Goal: Task Accomplishment & Management: Manage account settings

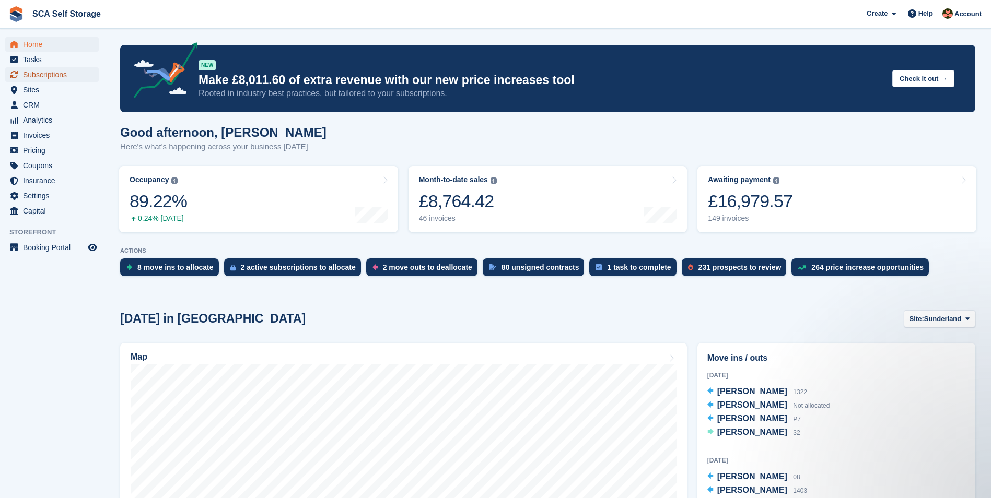
click at [64, 73] on span "Subscriptions" at bounding box center [54, 74] width 63 height 15
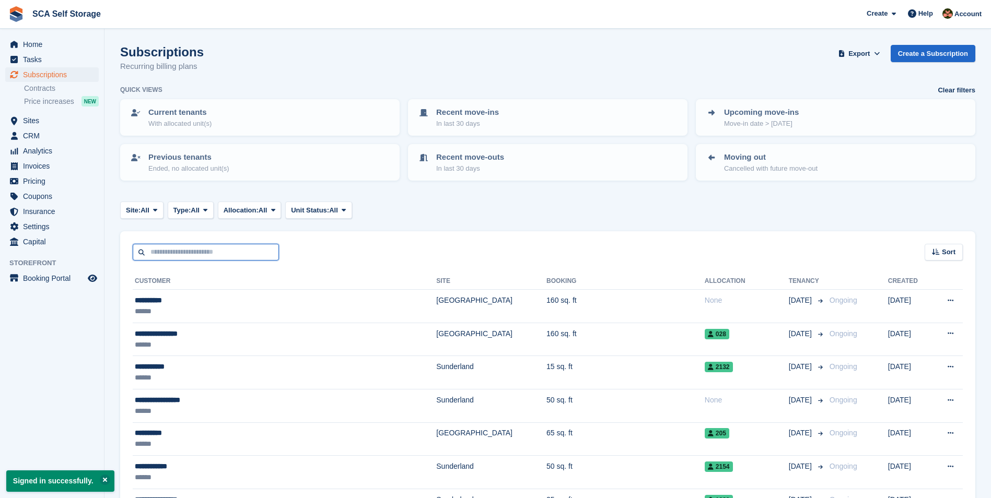
click at [195, 251] on input "text" at bounding box center [206, 252] width 146 height 17
type input "*****"
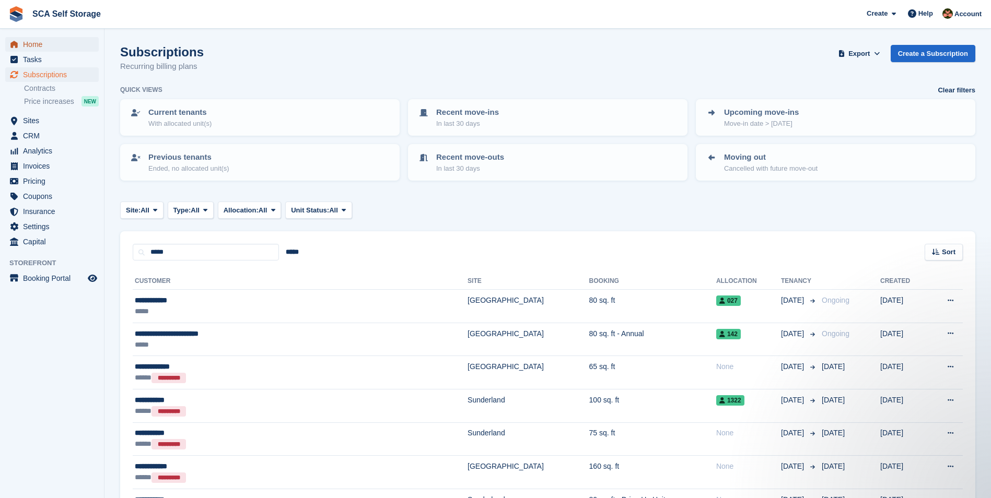
click at [58, 51] on span "Home" at bounding box center [54, 44] width 63 height 15
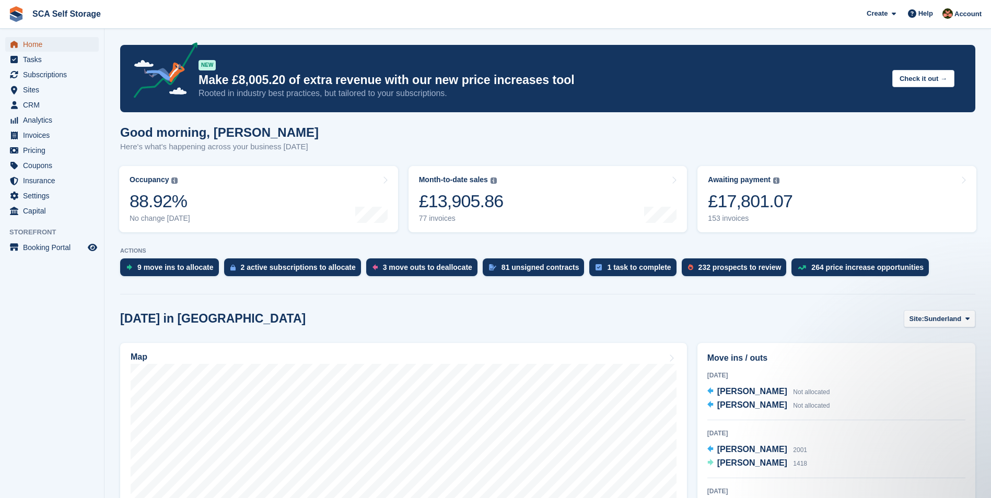
click at [47, 49] on span "Home" at bounding box center [54, 44] width 63 height 15
click at [949, 320] on span "Sunderland" at bounding box center [943, 319] width 38 height 10
drag, startPoint x: 914, startPoint y: 360, endPoint x: 909, endPoint y: 360, distance: 5.8
click at [914, 360] on link "[GEOGRAPHIC_DATA]" at bounding box center [923, 362] width 94 height 19
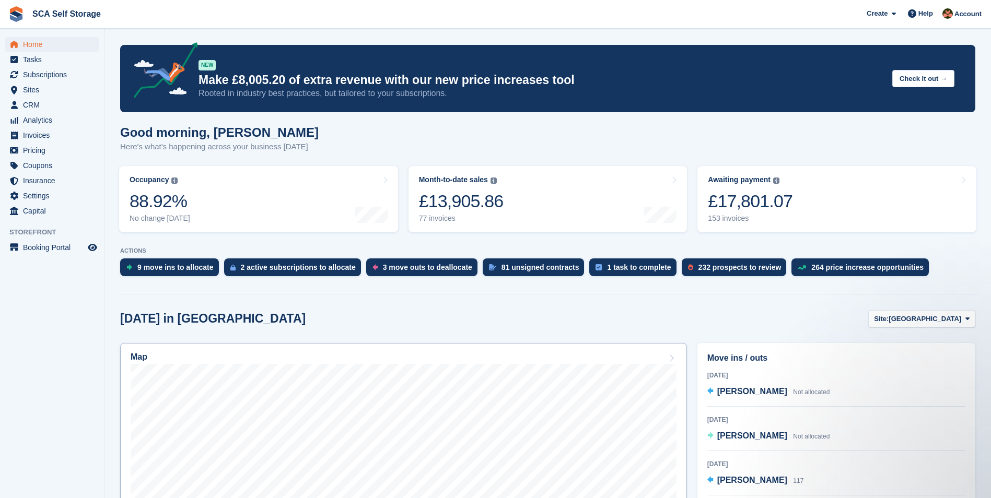
click at [638, 360] on div "Map" at bounding box center [404, 358] width 546 height 11
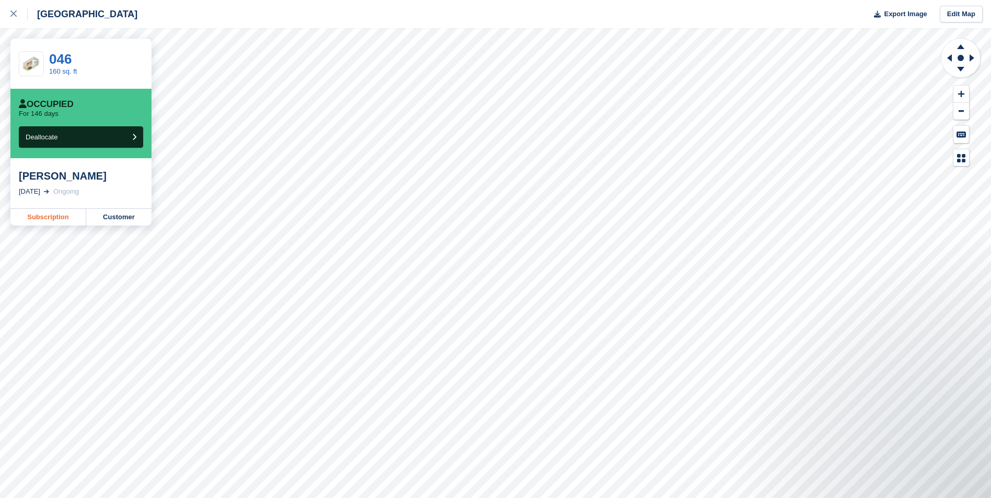
click at [54, 217] on link "Subscription" at bounding box center [48, 217] width 76 height 17
click at [50, 216] on link "Subscription" at bounding box center [48, 217] width 76 height 17
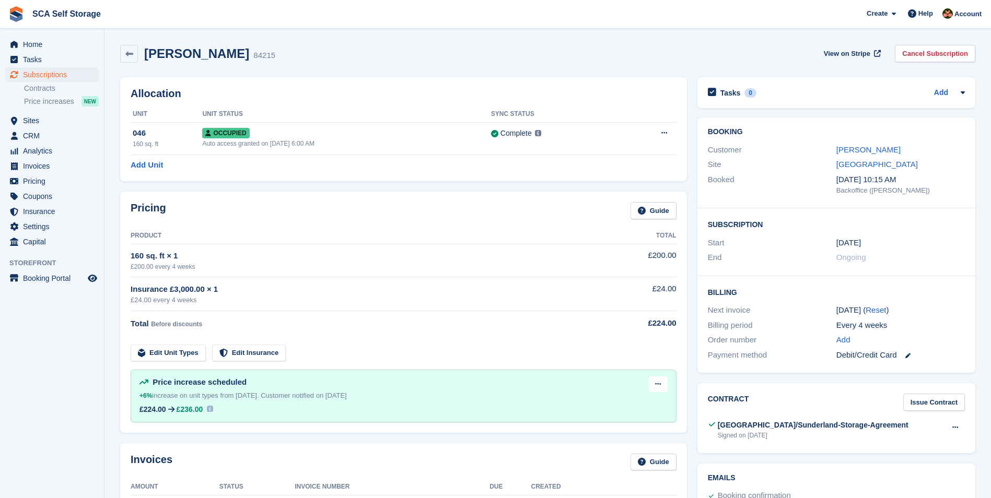
click at [600, 227] on div "Pricing Guide Product Total 160 sq. ft × 1 £200.00 every 4 weeks £200.00 Insura…" at bounding box center [403, 312] width 567 height 241
click at [583, 225] on div "Pricing Guide" at bounding box center [404, 214] width 546 height 24
click at [582, 225] on div "Pricing Guide" at bounding box center [404, 214] width 546 height 24
click at [581, 225] on div "Pricing Guide" at bounding box center [404, 214] width 546 height 24
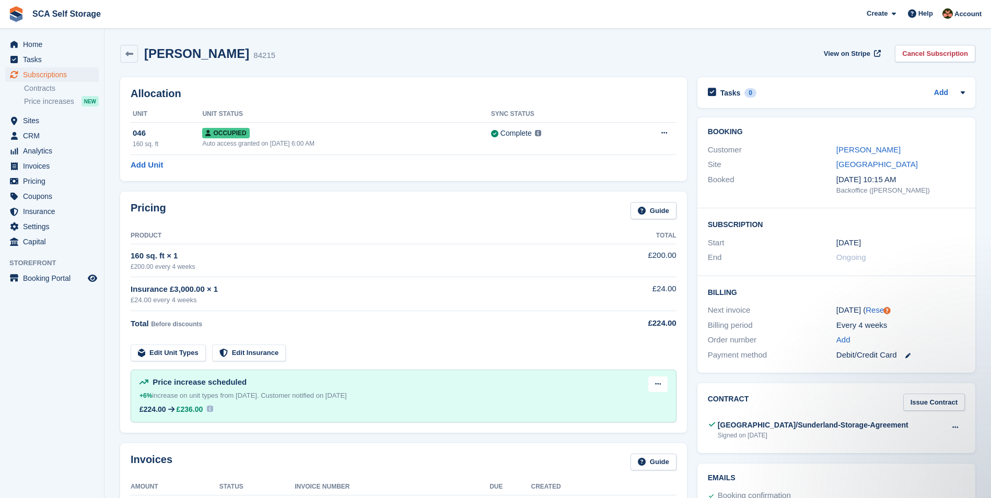
click at [781, 182] on div "Booked" at bounding box center [772, 185] width 128 height 22
click at [411, 326] on div "Total Before discounts" at bounding box center [361, 324] width 461 height 13
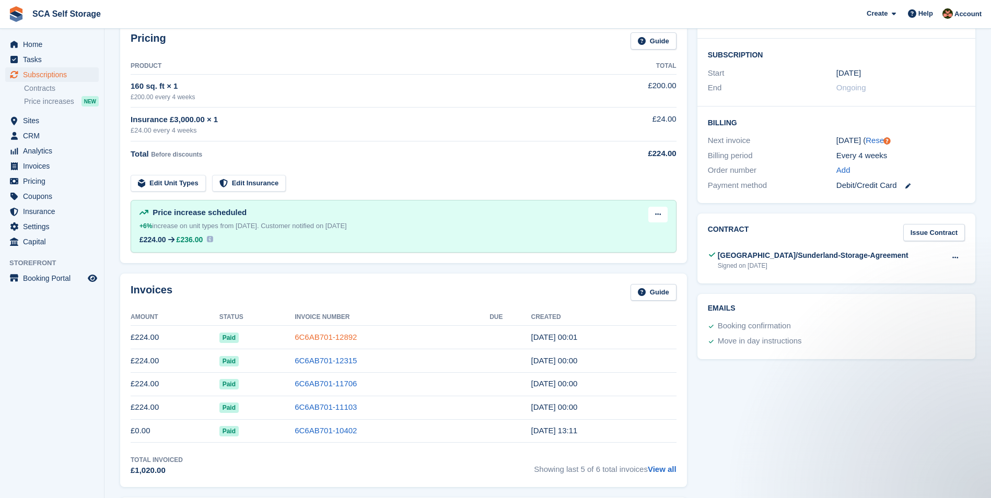
click at [330, 333] on link "6C6AB701-12892" at bounding box center [326, 337] width 62 height 9
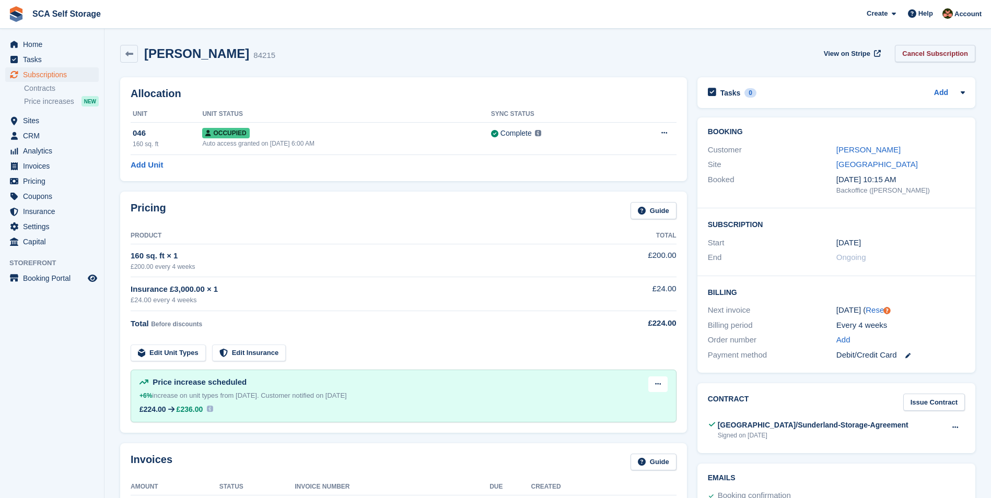
click at [954, 50] on link "Cancel Subscription" at bounding box center [935, 53] width 80 height 17
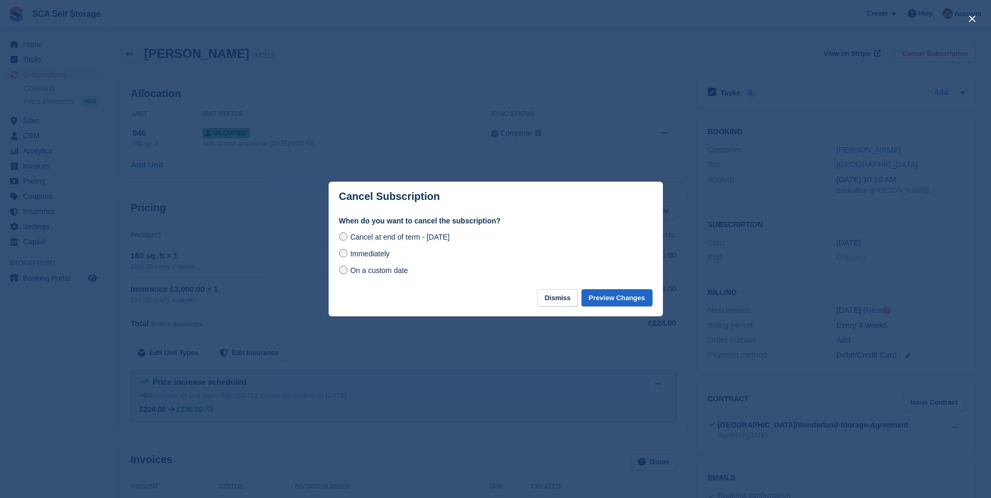
click at [379, 274] on span "On a custom date" at bounding box center [379, 270] width 58 height 8
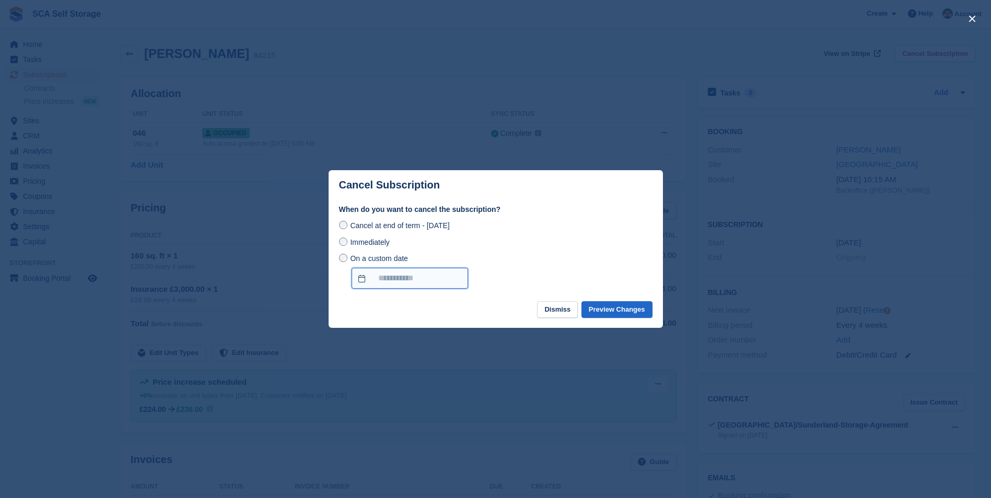
click at [452, 282] on input "On a custom date" at bounding box center [409, 278] width 116 height 21
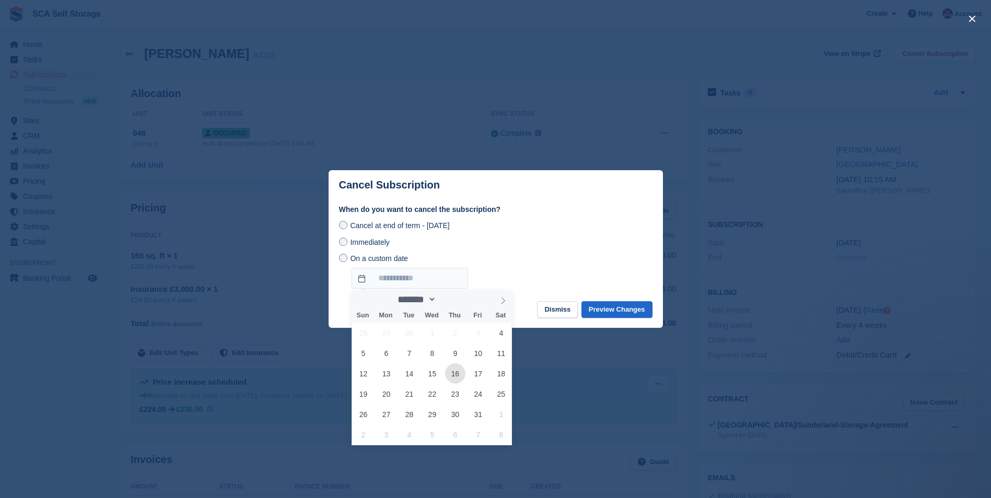
click at [454, 378] on span "16" at bounding box center [455, 374] width 20 height 20
type input "**********"
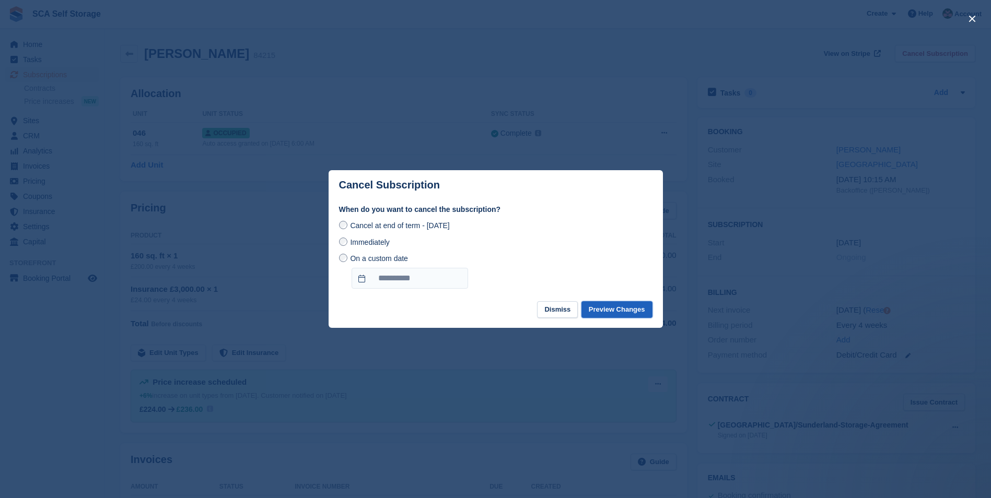
click at [629, 313] on button "Preview Changes" at bounding box center [616, 309] width 71 height 17
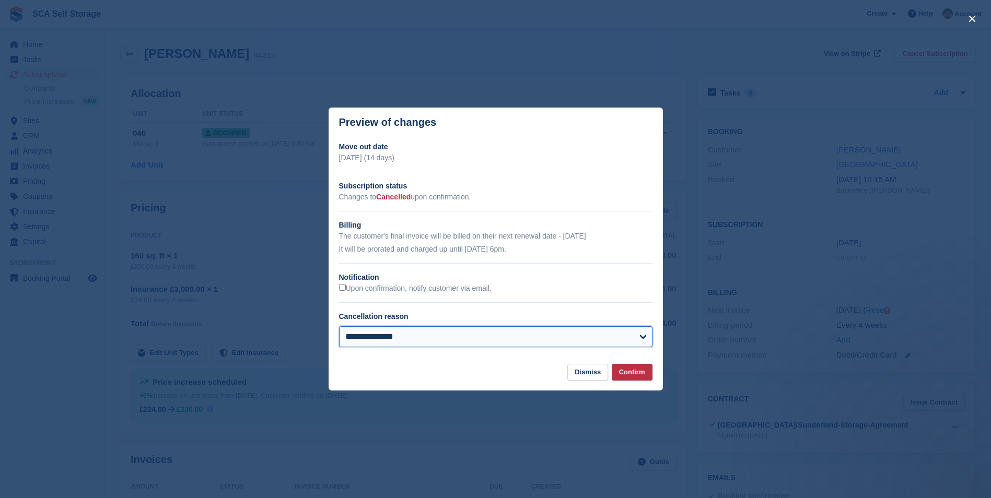
click at [620, 343] on select "**********" at bounding box center [495, 336] width 313 height 21
select select "**********"
click at [339, 327] on select "**********" at bounding box center [495, 336] width 313 height 21
click at [630, 375] on button "Confirm" at bounding box center [632, 372] width 41 height 17
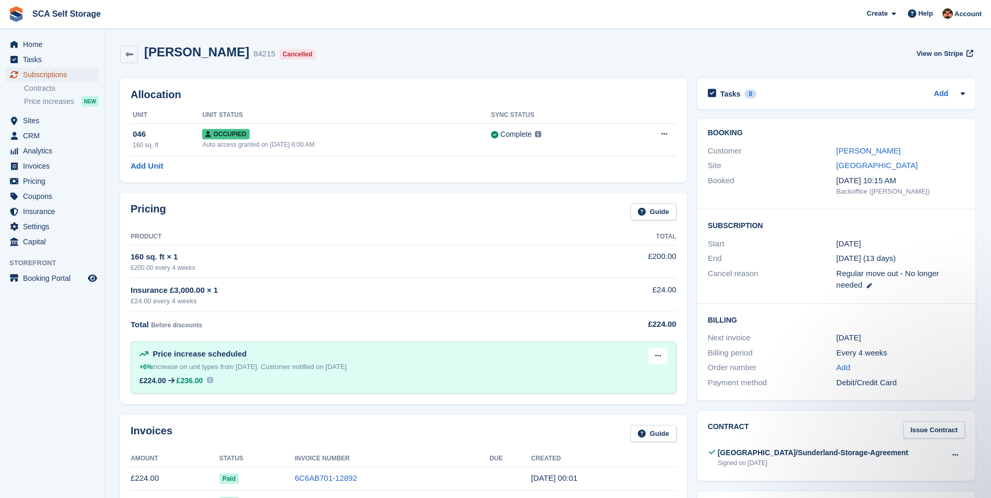
click at [51, 73] on span "Subscriptions" at bounding box center [54, 74] width 63 height 15
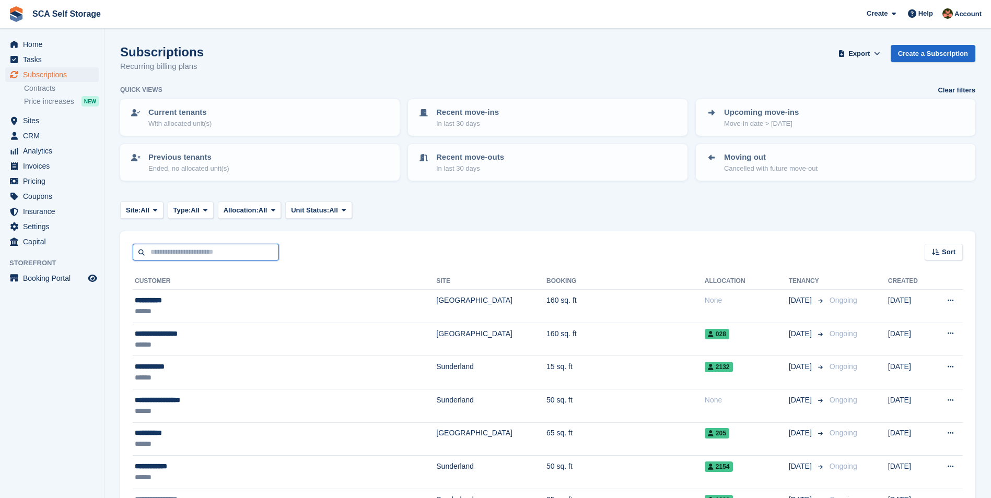
click at [244, 249] on input "text" at bounding box center [206, 252] width 146 height 17
type input "***"
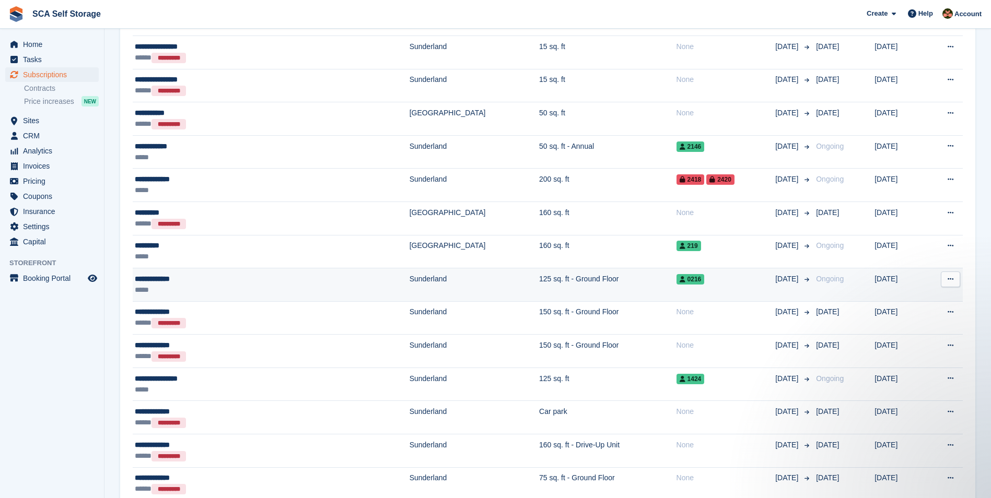
scroll to position [535, 0]
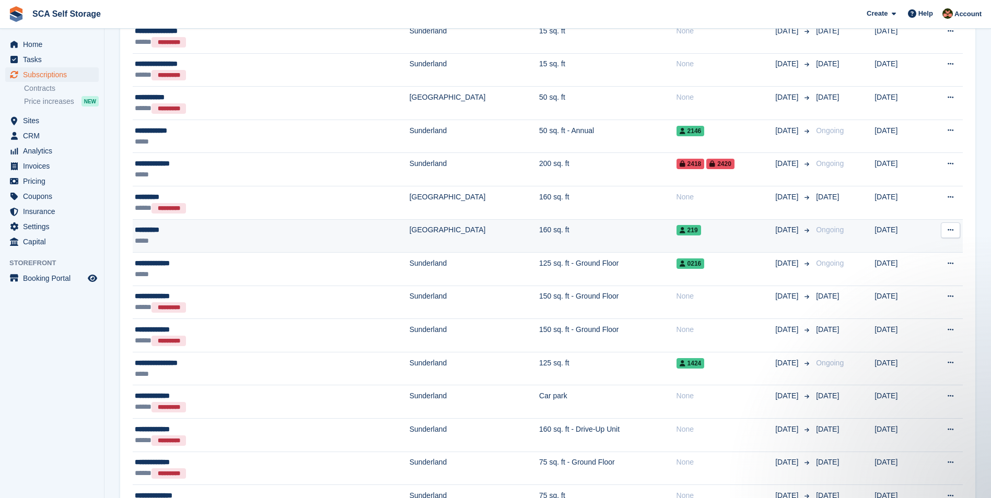
click at [539, 240] on td "160 sq. ft" at bounding box center [607, 235] width 137 height 33
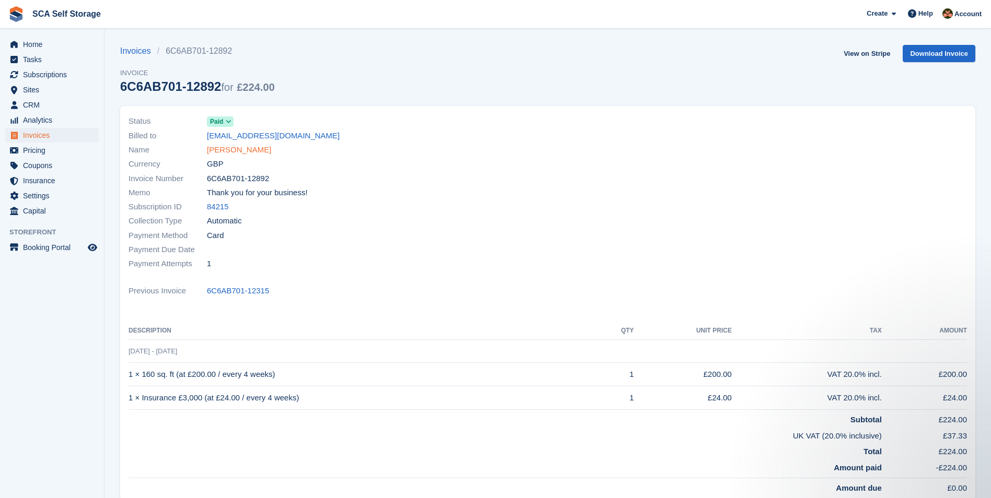
click at [238, 149] on link "[PERSON_NAME]" at bounding box center [239, 150] width 64 height 12
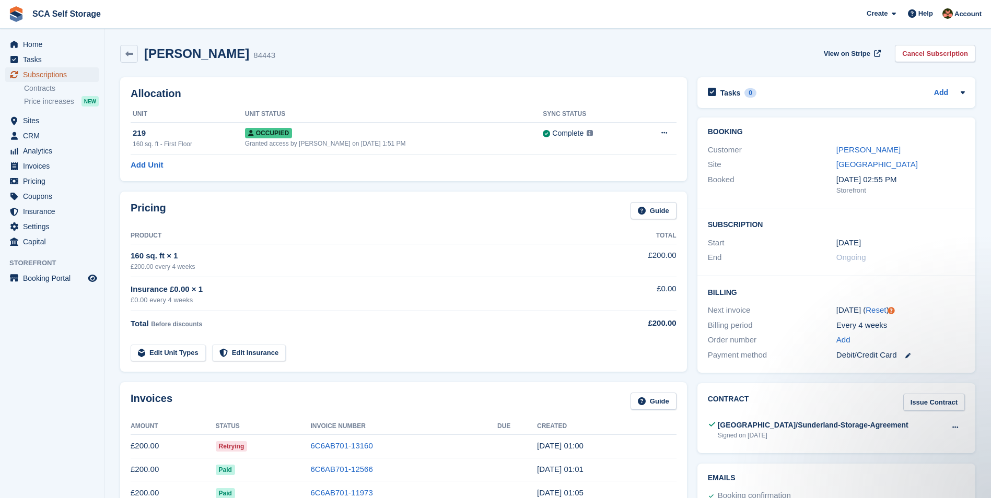
click at [55, 76] on span "Subscriptions" at bounding box center [54, 74] width 63 height 15
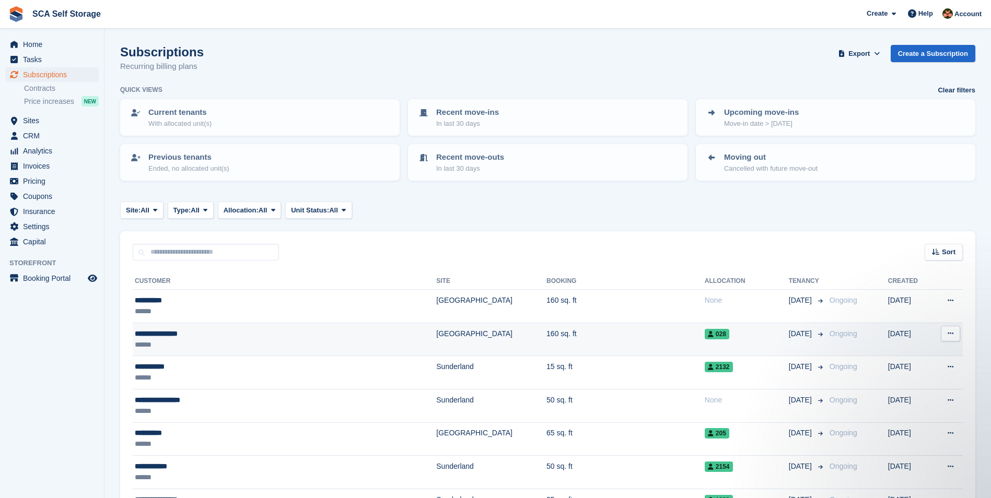
click at [436, 346] on td "Sheffield" at bounding box center [491, 339] width 110 height 33
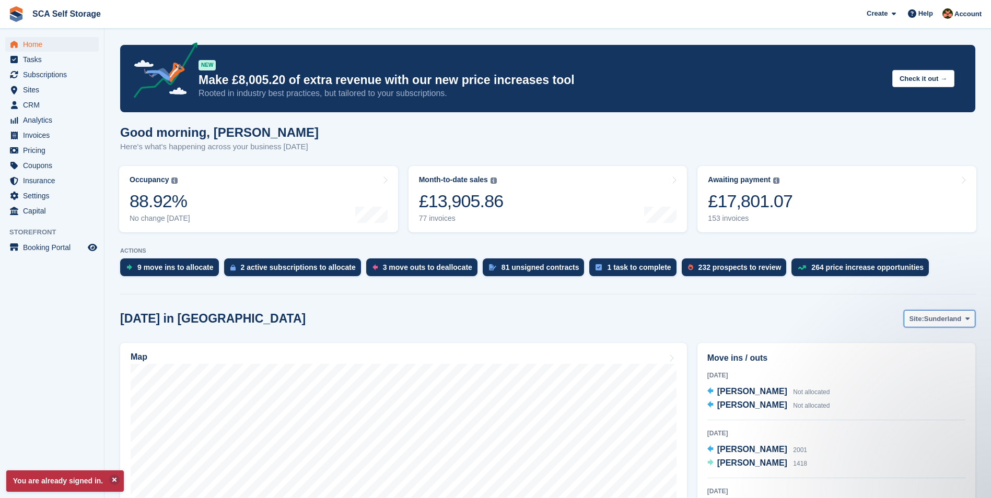
click at [939, 315] on span "Sunderland" at bounding box center [943, 319] width 38 height 10
click at [839, 313] on div "[DATE] in [GEOGRAPHIC_DATA] Site: [GEOGRAPHIC_DATA] Sunderland [GEOGRAPHIC_DATA]" at bounding box center [547, 318] width 855 height 17
click at [953, 17] on img at bounding box center [947, 13] width 10 height 10
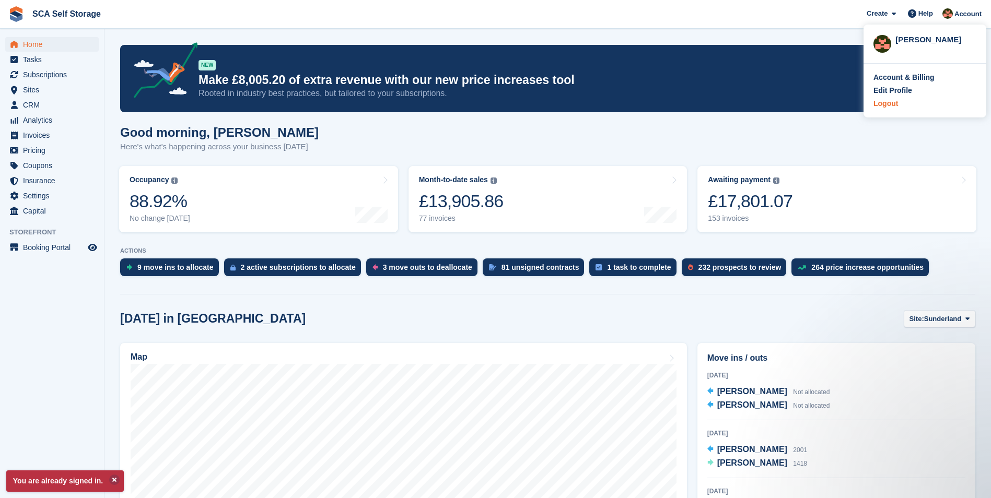
click at [881, 107] on div "Logout" at bounding box center [885, 103] width 25 height 11
